Goal: Task Accomplishment & Management: Use online tool/utility

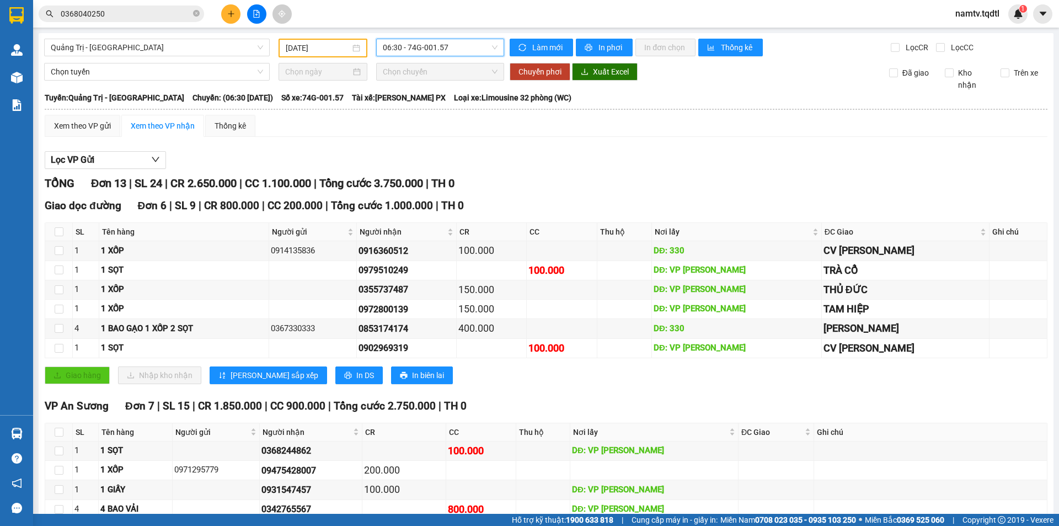
scroll to position [42, 0]
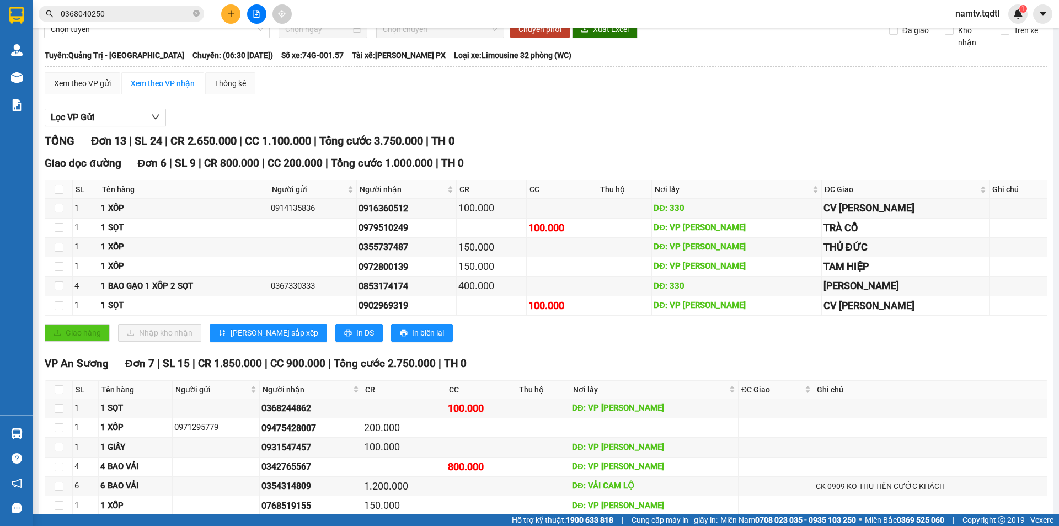
click at [229, 19] on button at bounding box center [230, 13] width 19 height 19
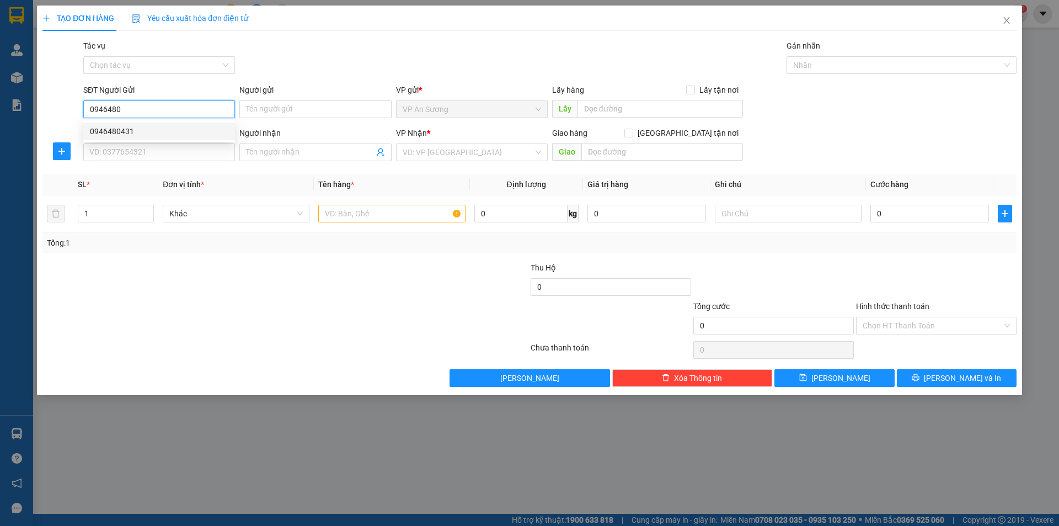
click at [116, 130] on div "0946480431" at bounding box center [159, 131] width 138 height 12
type input "0946480431"
type input "0354098557"
type input "[PERSON_NAME] , [PERSON_NAME]"
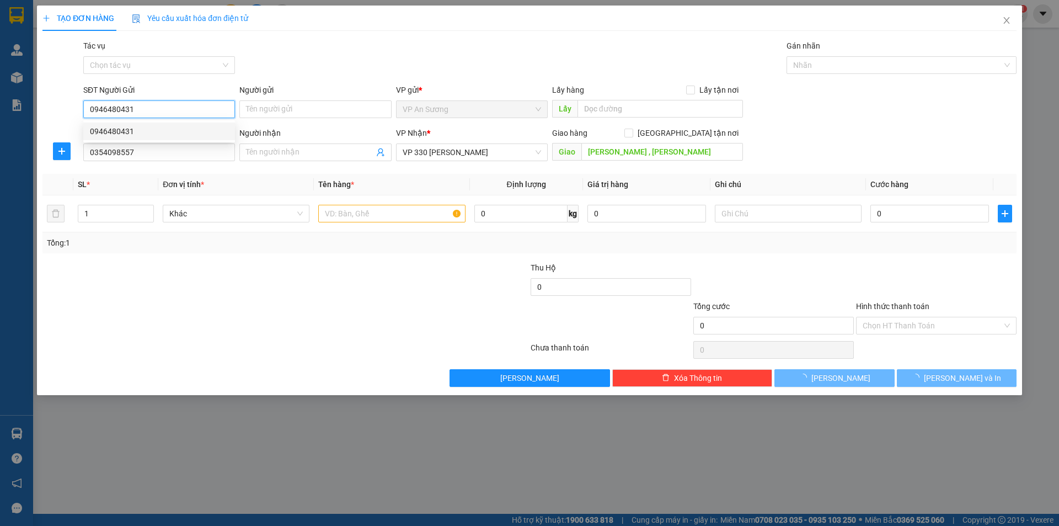
type input "100.000"
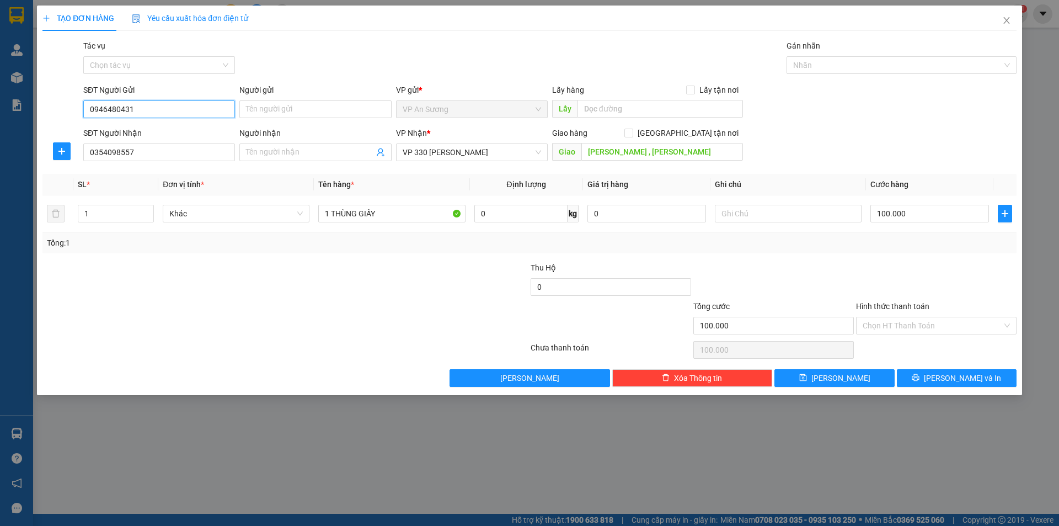
type input "0946480431"
click at [971, 389] on div "TẠO ĐƠN HÀNG Yêu cầu xuất hóa đơn điện tử Transit Pickup Surcharge Ids Transit …" at bounding box center [529, 200] width 985 height 389
click at [964, 382] on span "[PERSON_NAME] và In" at bounding box center [962, 378] width 77 height 12
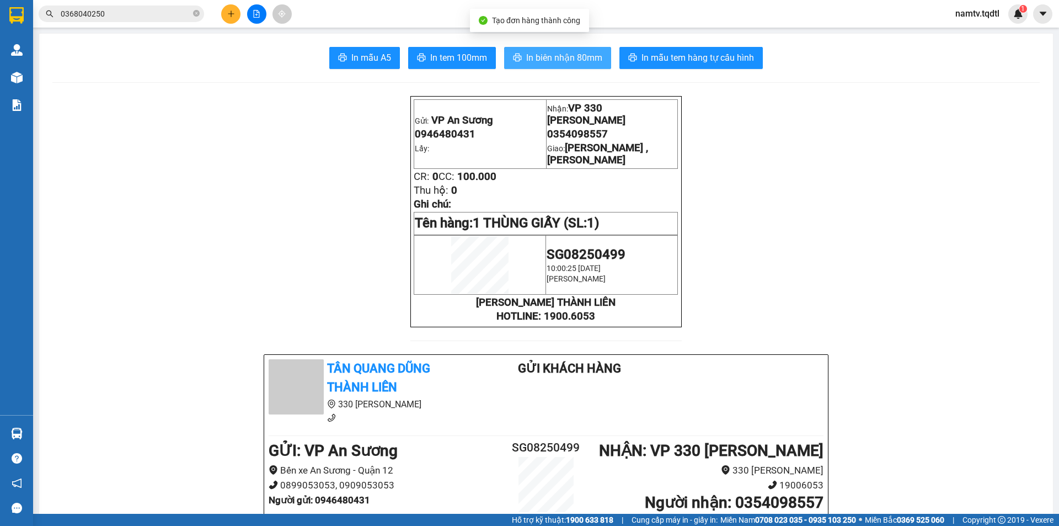
click at [534, 54] on span "In biên nhận 80mm" at bounding box center [564, 58] width 76 height 14
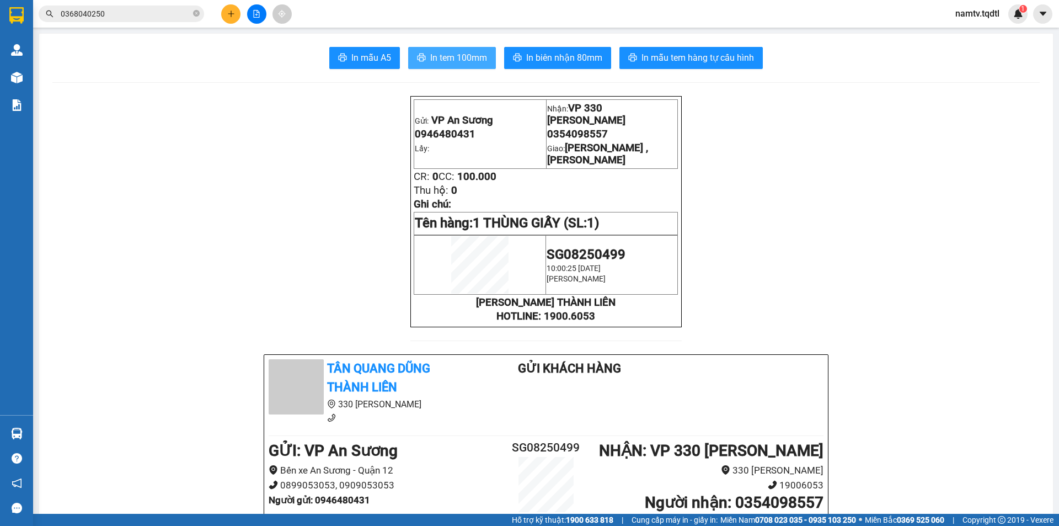
click at [462, 62] on span "In tem 100mm" at bounding box center [458, 58] width 57 height 14
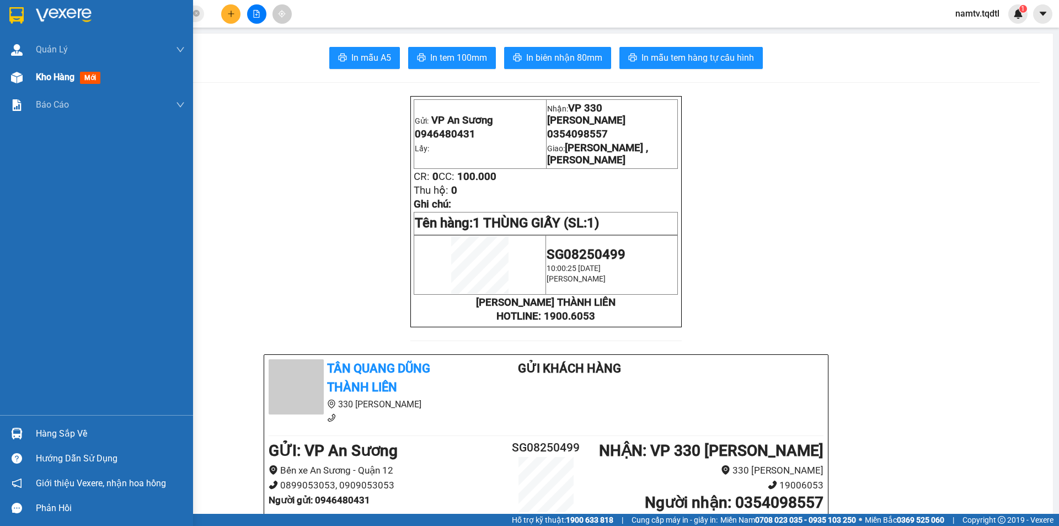
click at [44, 85] on div "Kho hàng mới" at bounding box center [110, 77] width 149 height 28
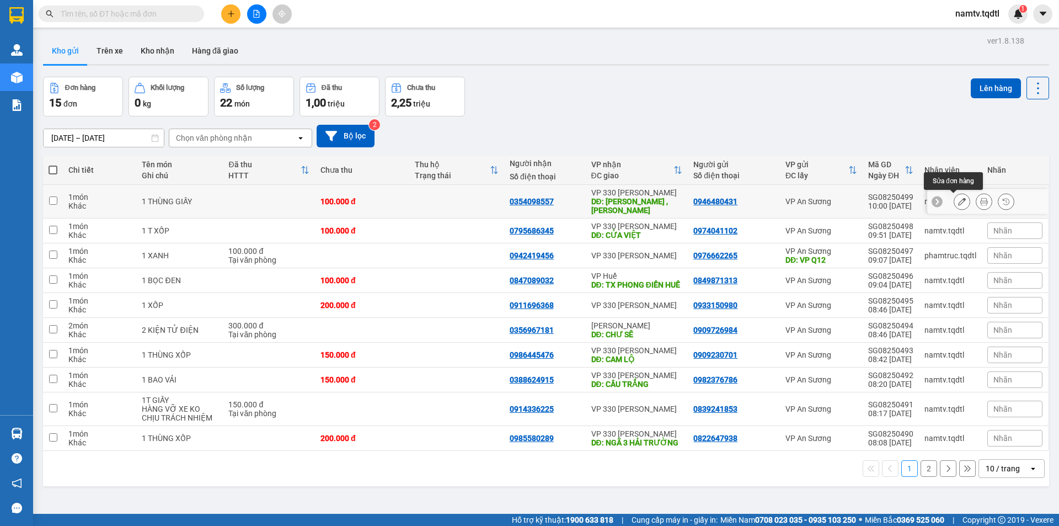
click at [958, 205] on icon at bounding box center [962, 201] width 8 height 8
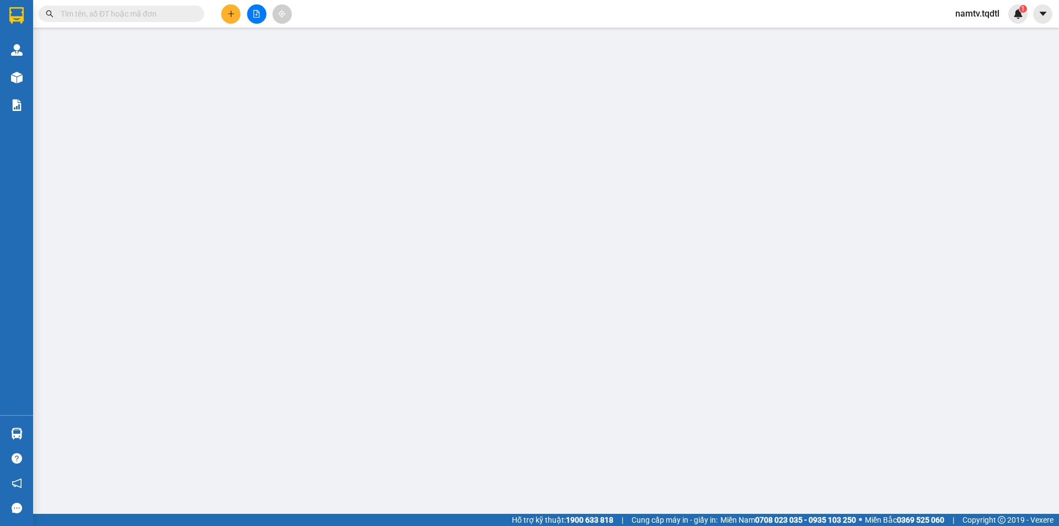
type input "0946480431"
type input "0354098557"
type input "[PERSON_NAME] , [PERSON_NAME]"
type input "100.000"
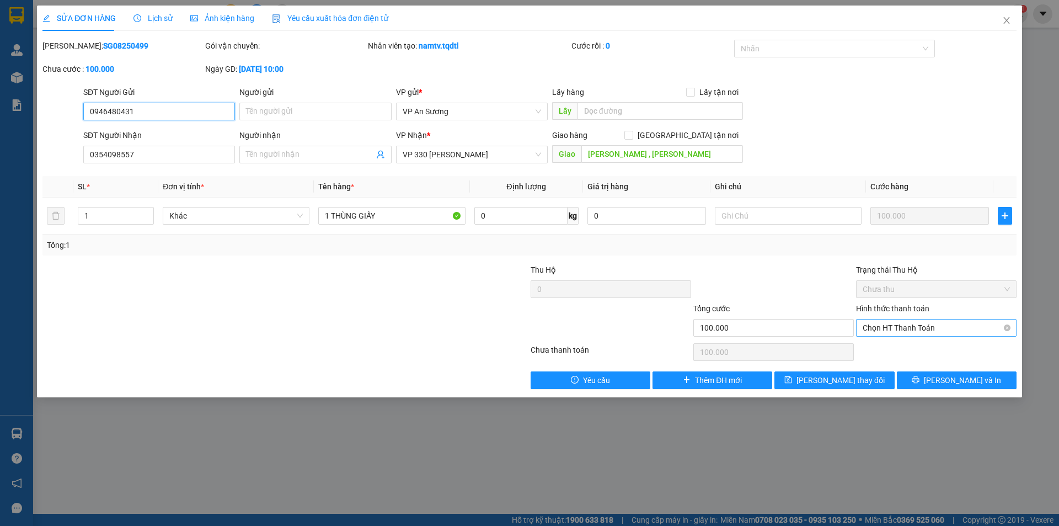
drag, startPoint x: 921, startPoint y: 320, endPoint x: 923, endPoint y: 326, distance: 6.2
click at [922, 321] on span "Chọn HT Thanh Toán" at bounding box center [935, 327] width 147 height 17
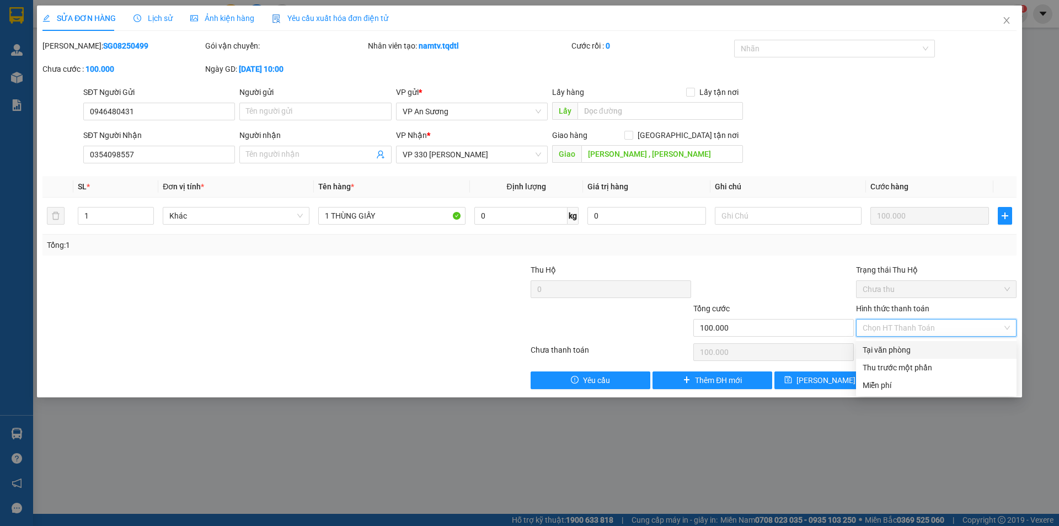
click at [884, 356] on div "Tại văn phòng" at bounding box center [936, 350] width 160 height 18
type input "0"
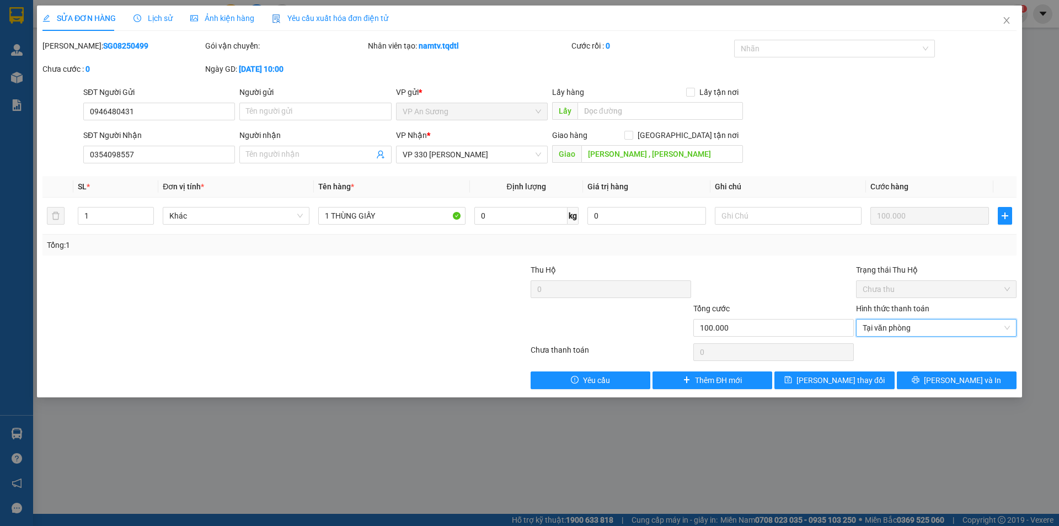
click at [938, 392] on div "SỬA ĐƠN HÀNG Lịch sử Ảnh kiện hàng Yêu cầu xuất hóa đơn điện tử Total Paid Fee …" at bounding box center [529, 202] width 985 height 392
click at [948, 390] on div "SỬA ĐƠN HÀNG Lịch sử Ảnh kiện hàng Yêu cầu xuất hóa đơn điện tử Total Paid Fee …" at bounding box center [529, 202] width 985 height 392
click at [952, 383] on span "[PERSON_NAME] và In" at bounding box center [962, 380] width 77 height 12
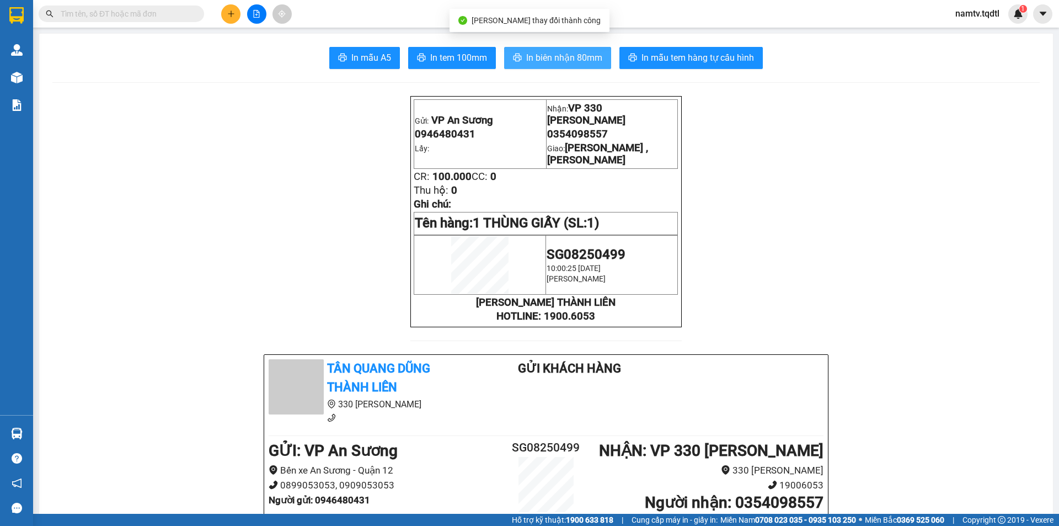
click at [529, 61] on span "In biên nhận 80mm" at bounding box center [564, 58] width 76 height 14
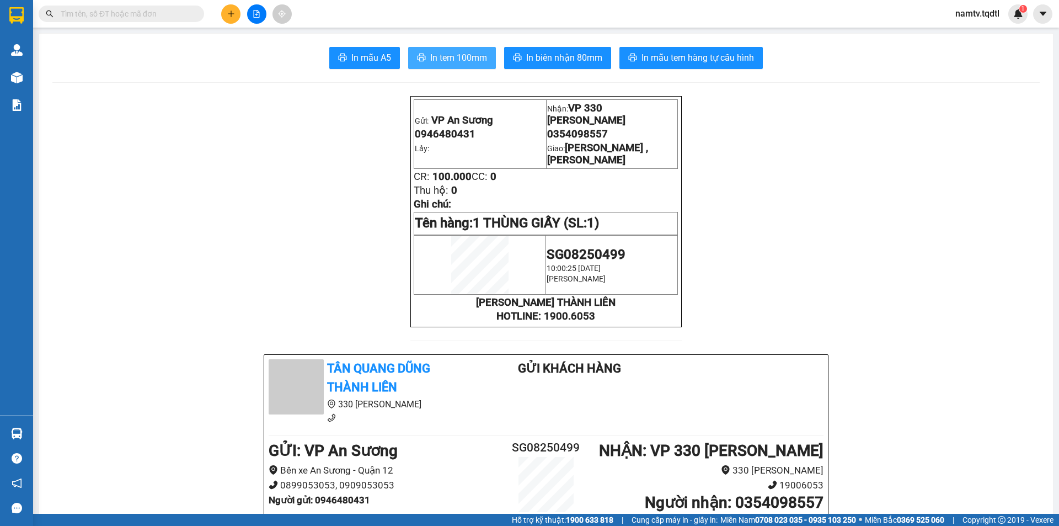
click at [430, 57] on span "In tem 100mm" at bounding box center [458, 58] width 57 height 14
click at [259, 20] on button at bounding box center [256, 13] width 19 height 19
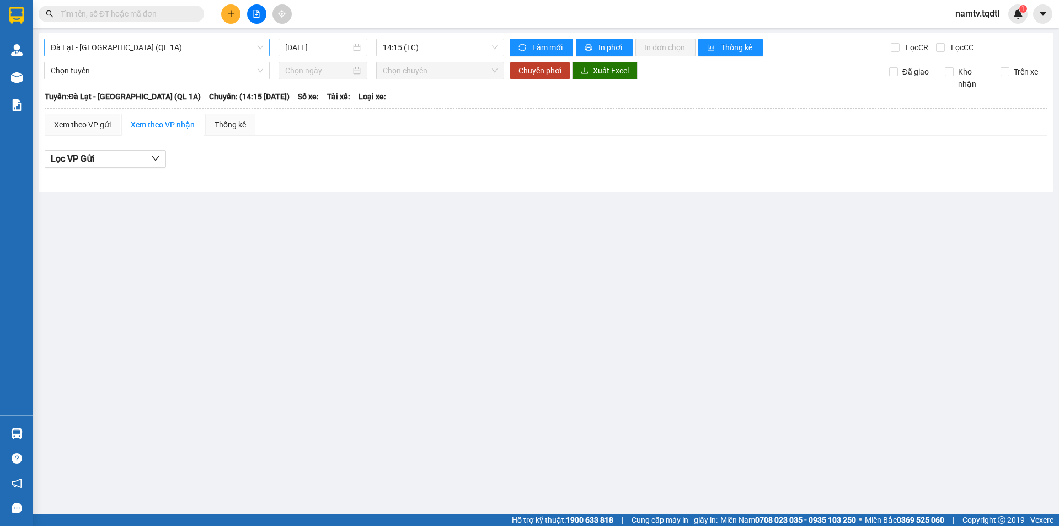
click at [95, 52] on span "Đà Lạt - [GEOGRAPHIC_DATA] (QL 1A)" at bounding box center [157, 47] width 212 height 17
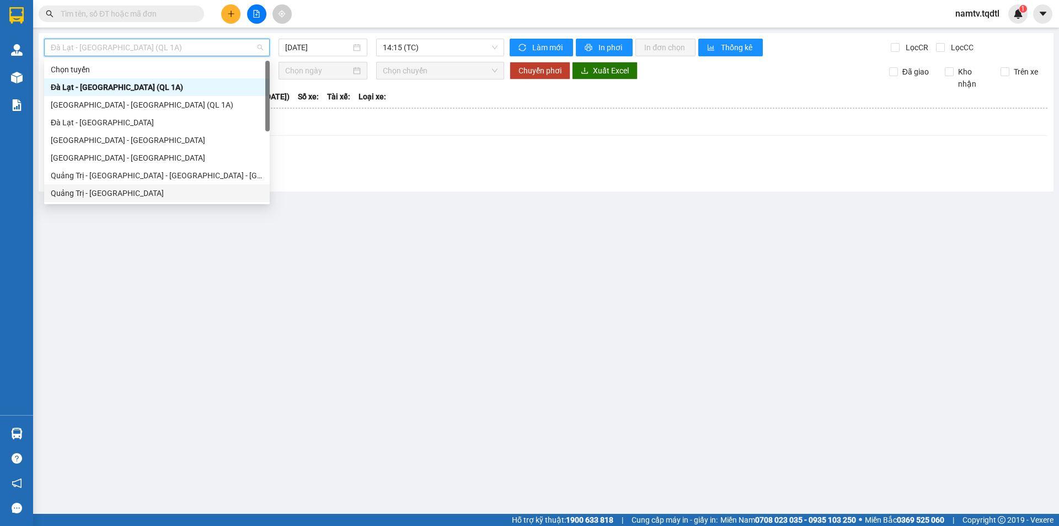
click at [69, 188] on div "Quảng Trị - [GEOGRAPHIC_DATA]" at bounding box center [157, 193] width 212 height 12
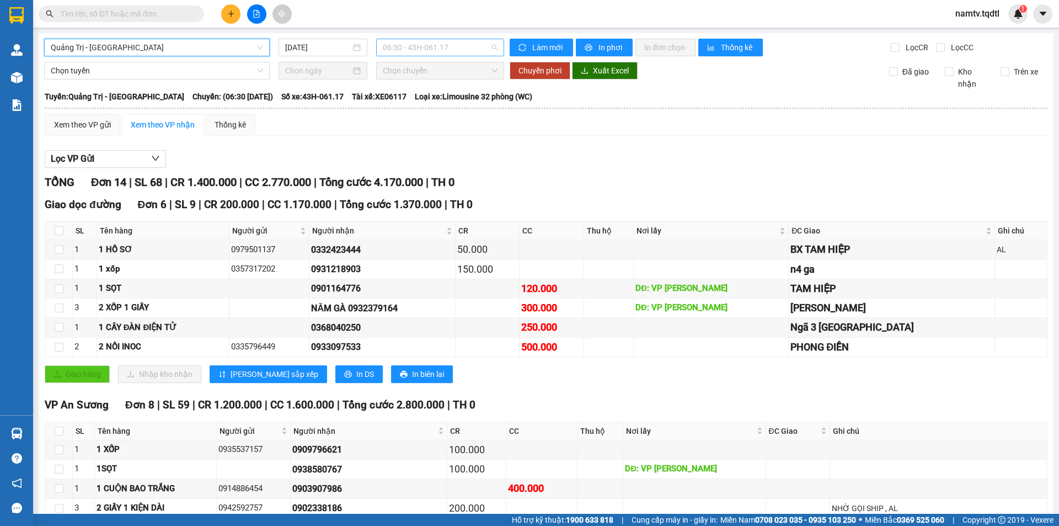
click at [406, 54] on span "06:30 - 43H-061.17" at bounding box center [440, 47] width 115 height 17
click at [315, 53] on div "[DATE]" at bounding box center [322, 48] width 89 height 18
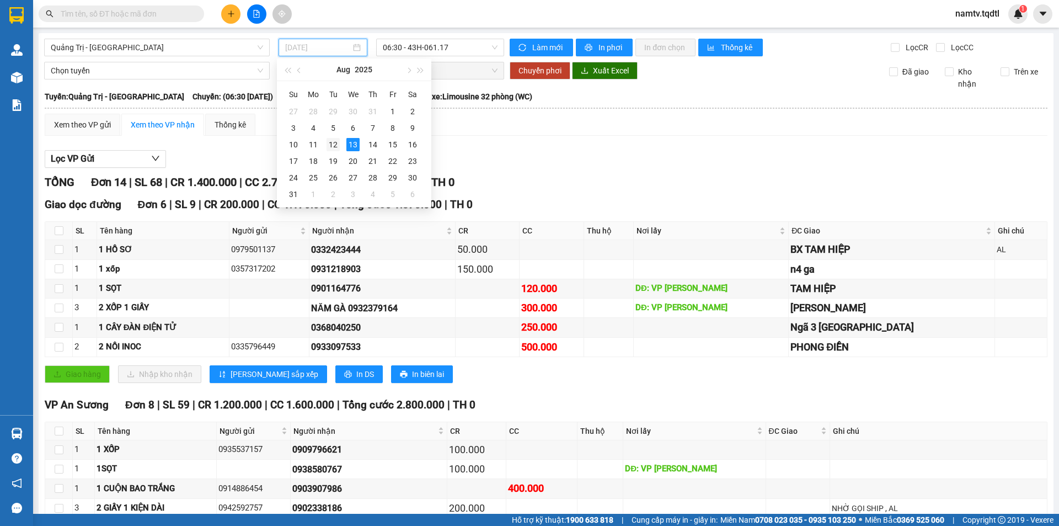
click at [336, 142] on div "12" at bounding box center [332, 144] width 13 height 13
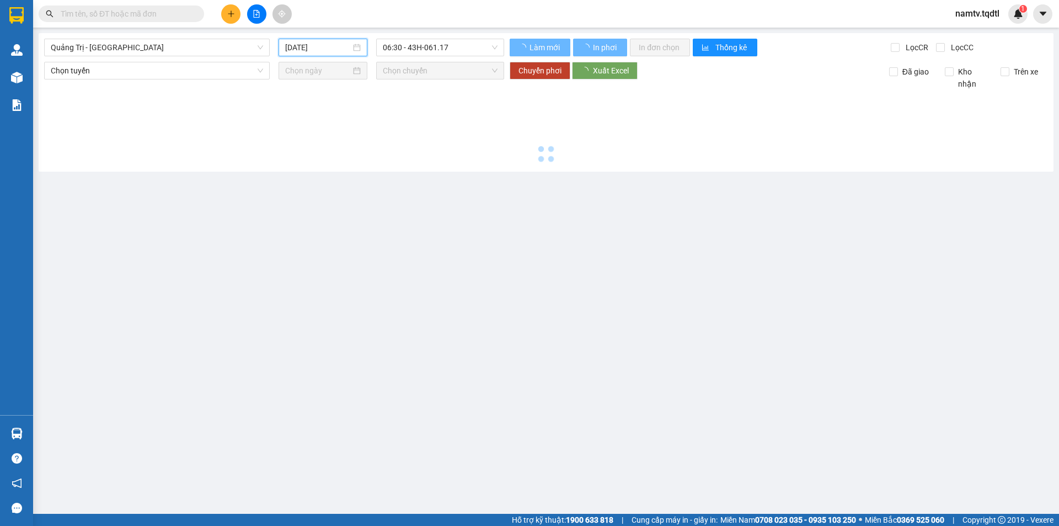
type input "[DATE]"
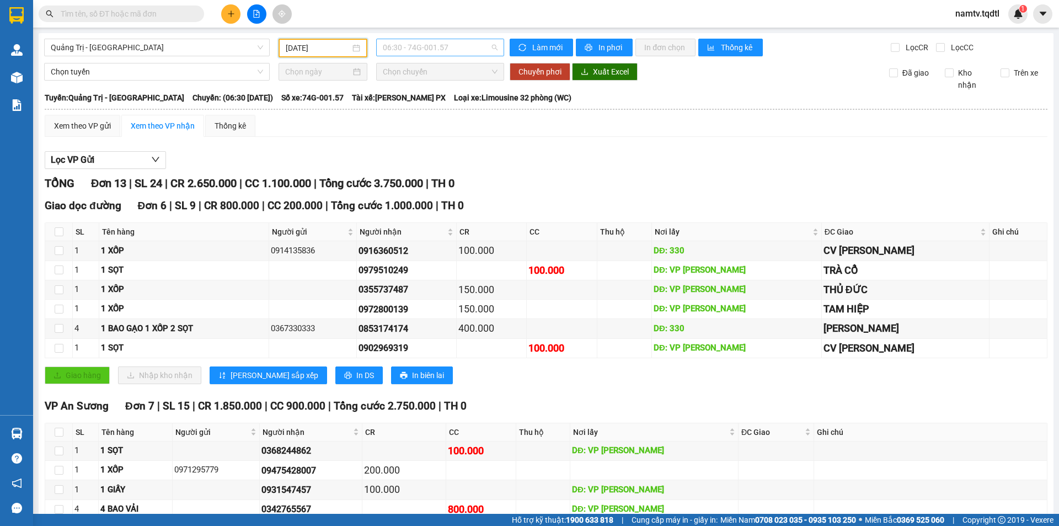
click at [452, 51] on span "06:30 - 74G-001.57" at bounding box center [440, 47] width 115 height 17
